Goal: Information Seeking & Learning: Learn about a topic

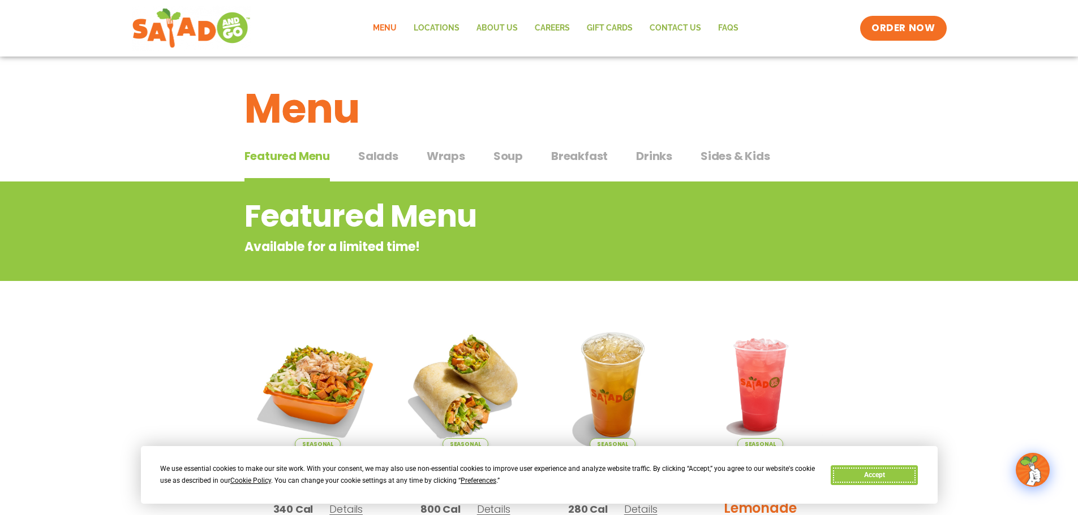
click at [887, 472] on button "Accept" at bounding box center [874, 476] width 87 height 20
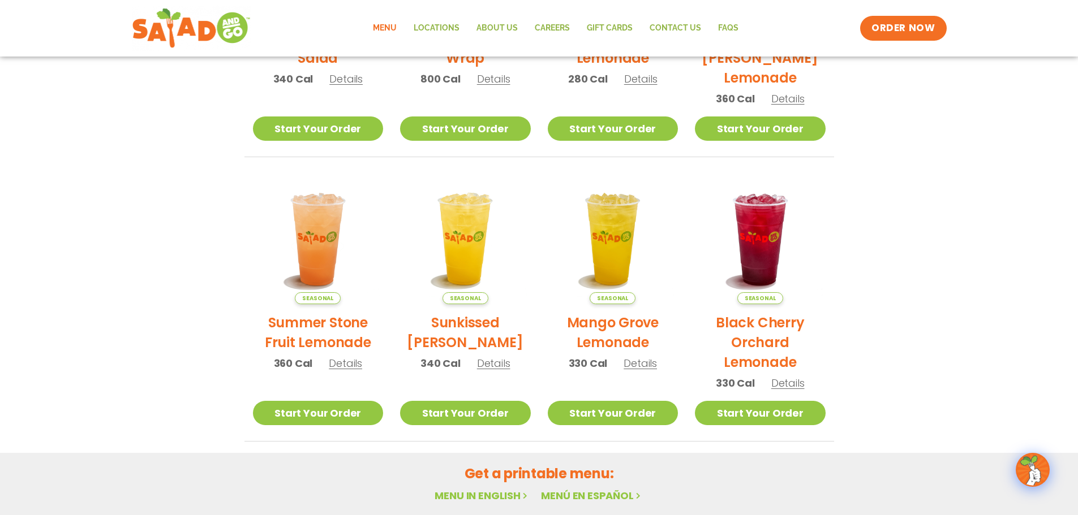
scroll to position [606, 0]
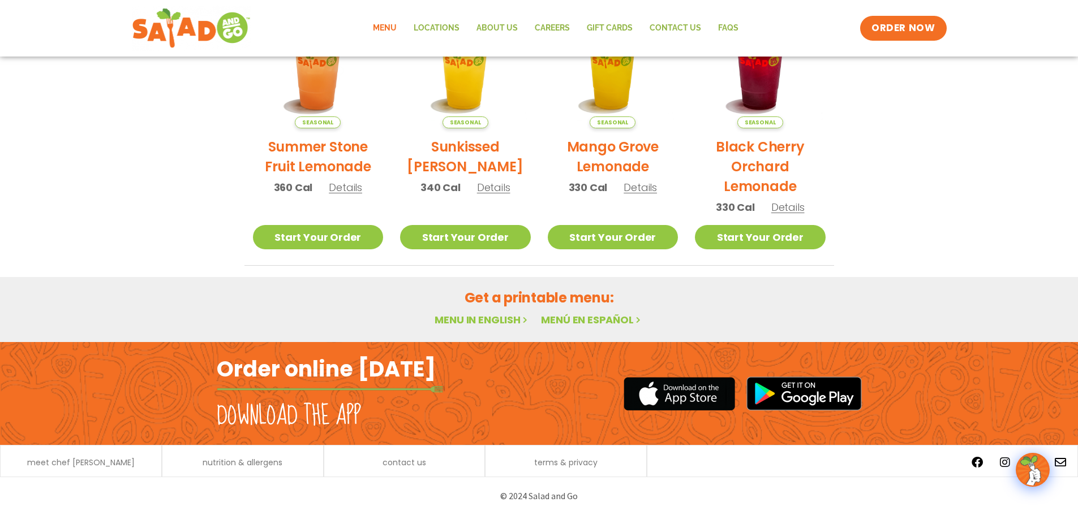
click at [470, 324] on link "Menu in English" at bounding box center [482, 320] width 95 height 14
click at [510, 318] on link "Menu in English" at bounding box center [482, 320] width 95 height 14
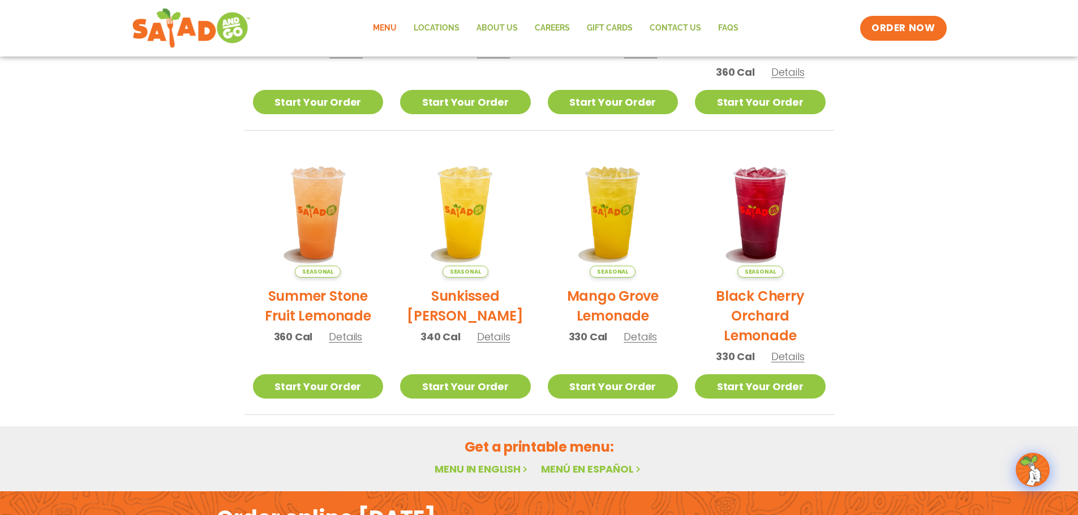
scroll to position [606, 0]
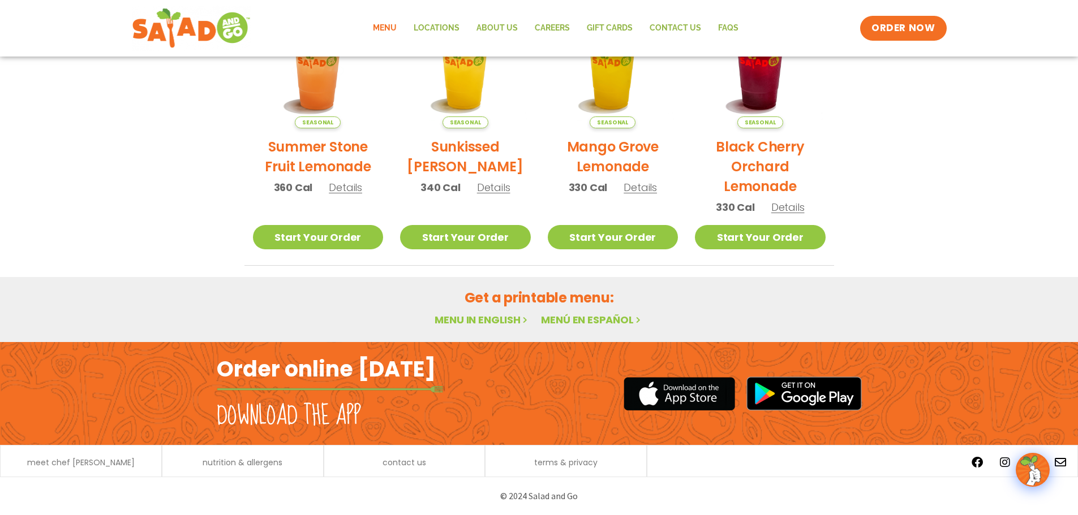
click at [507, 324] on link "Menu in English" at bounding box center [482, 320] width 95 height 14
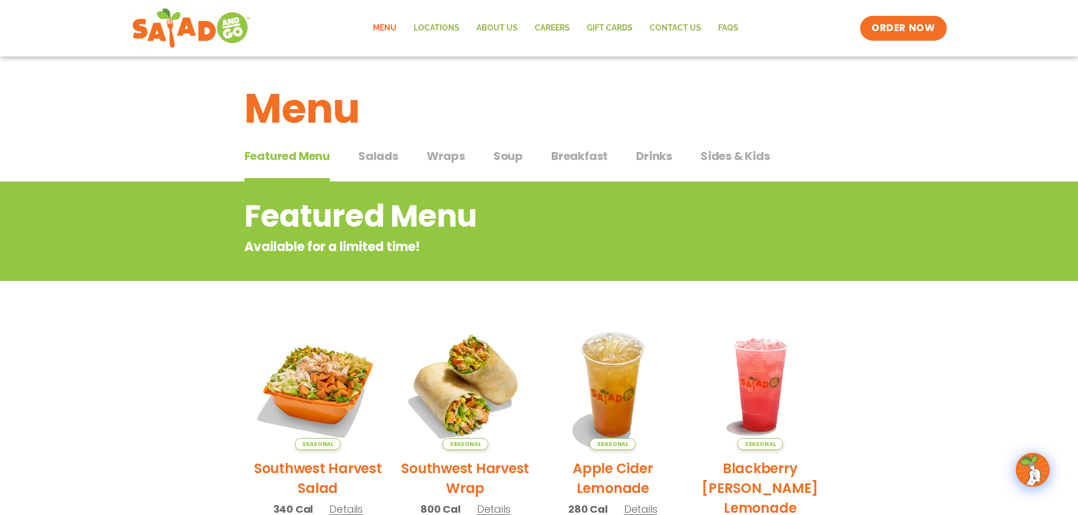
click at [399, 157] on div "Featured Menu Featured Menu Salads Salads Wraps Wraps Soup Soup Breakfast Break…" at bounding box center [539, 163] width 590 height 38
click at [382, 157] on span "Salads" at bounding box center [378, 156] width 40 height 17
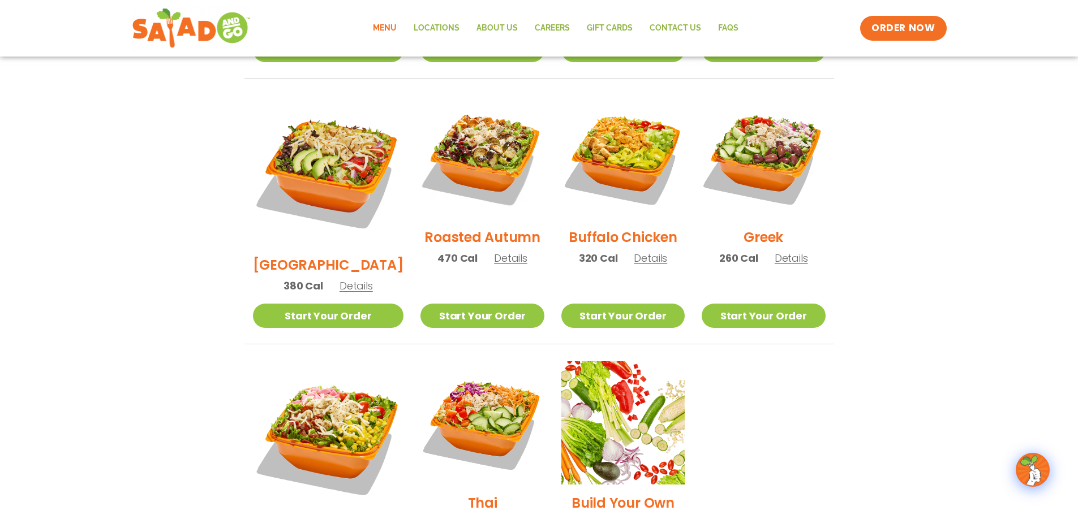
scroll to position [849, 0]
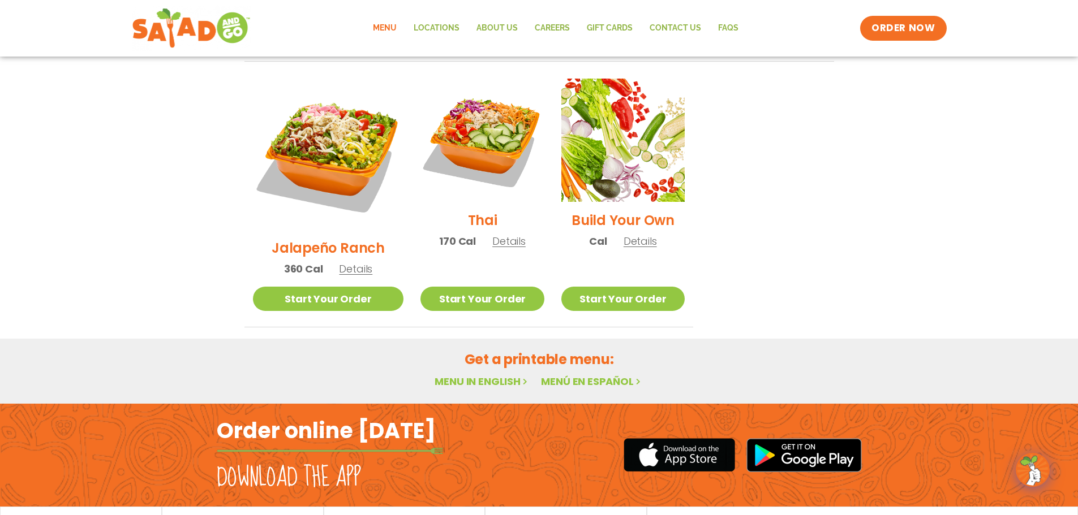
click at [497, 375] on link "Menu in English" at bounding box center [482, 382] width 95 height 14
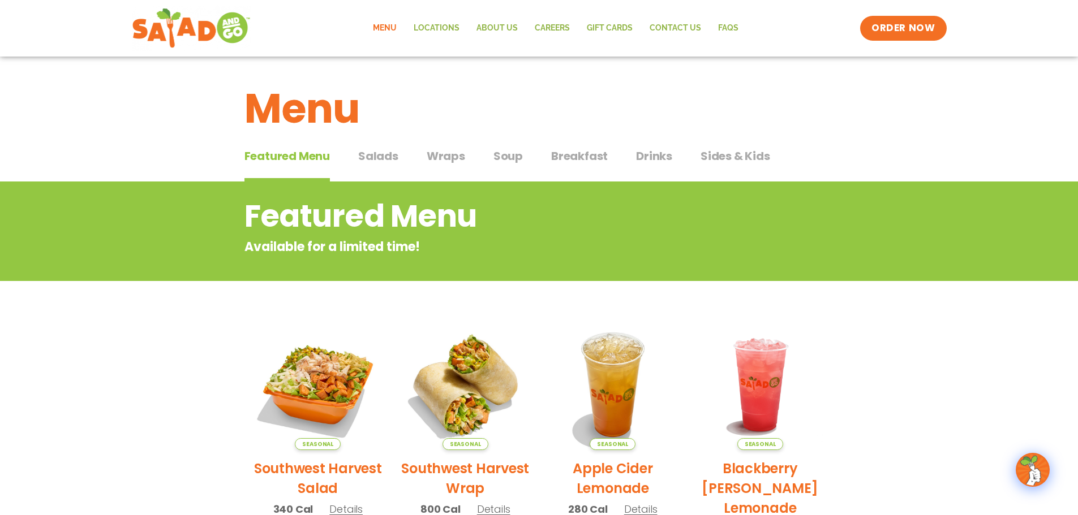
click at [388, 154] on span "Salads" at bounding box center [378, 156] width 40 height 17
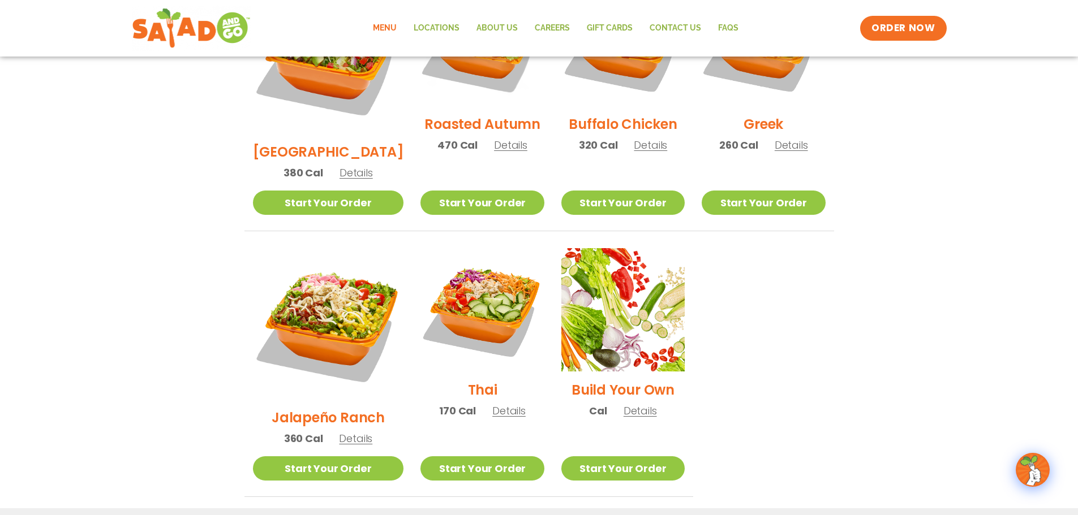
scroll to position [849, 0]
